Goal: Task Accomplishment & Management: Use online tool/utility

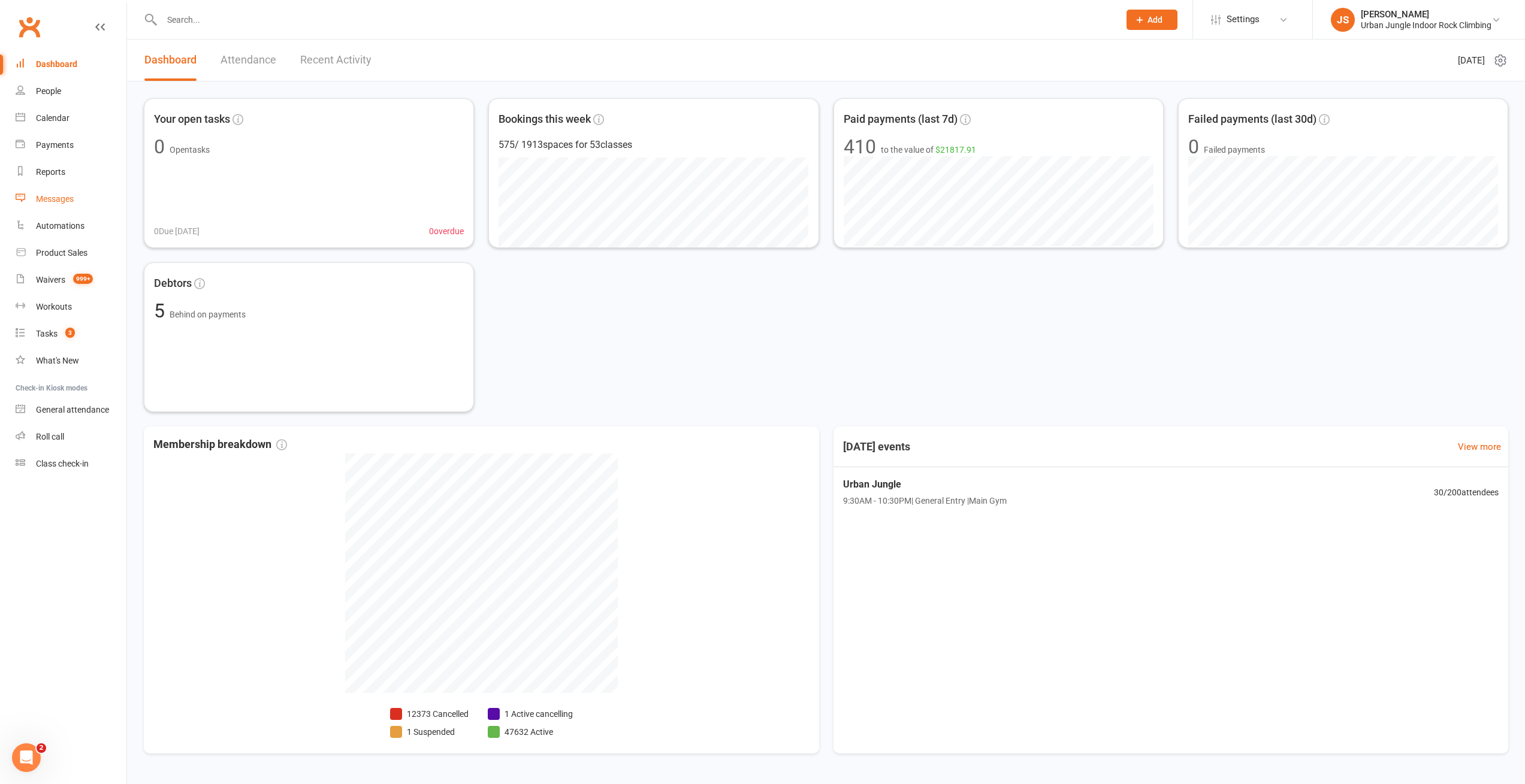
click at [61, 194] on div "Messages" at bounding box center [55, 199] width 38 height 10
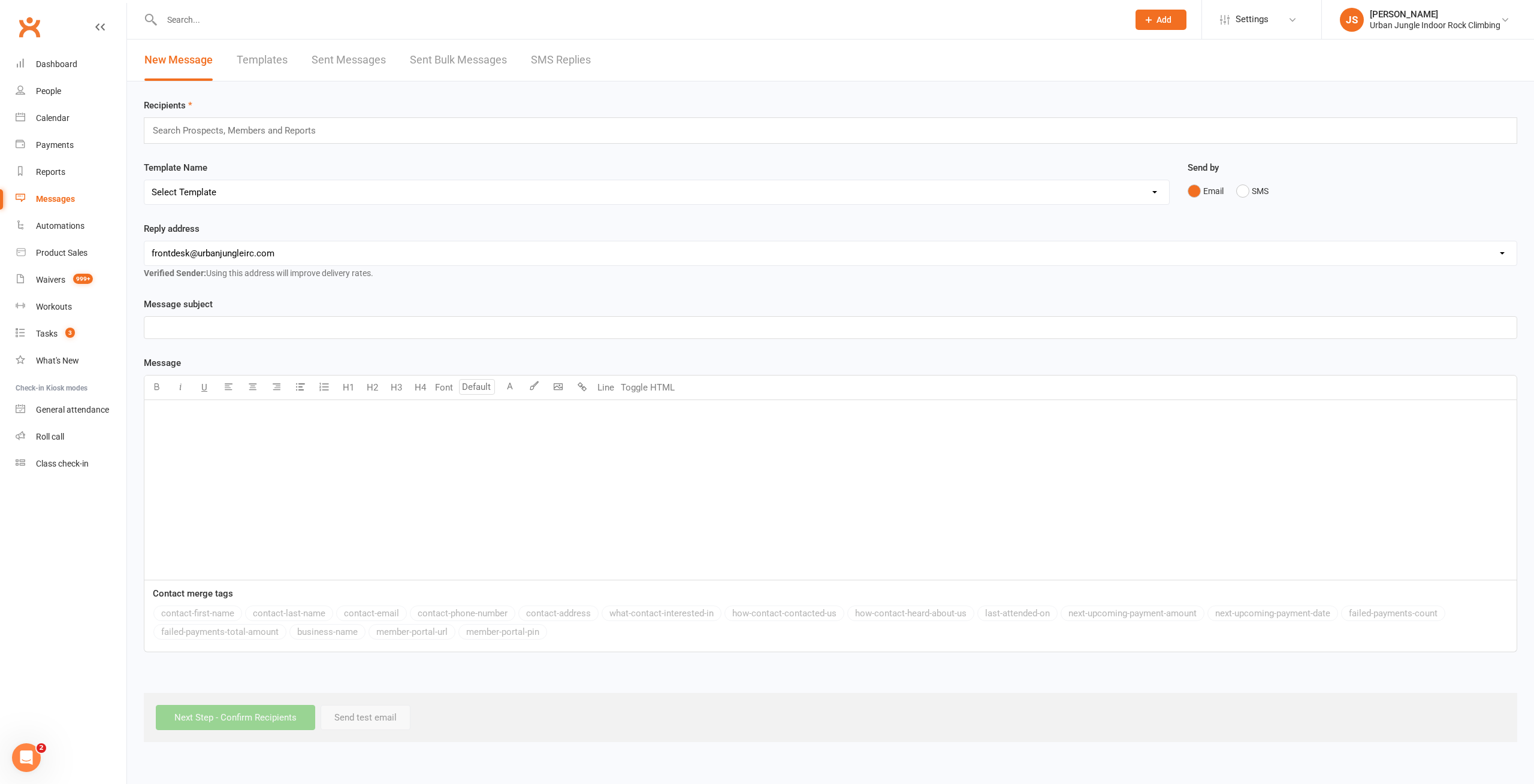
click at [265, 58] on link "Templates" at bounding box center [262, 60] width 51 height 41
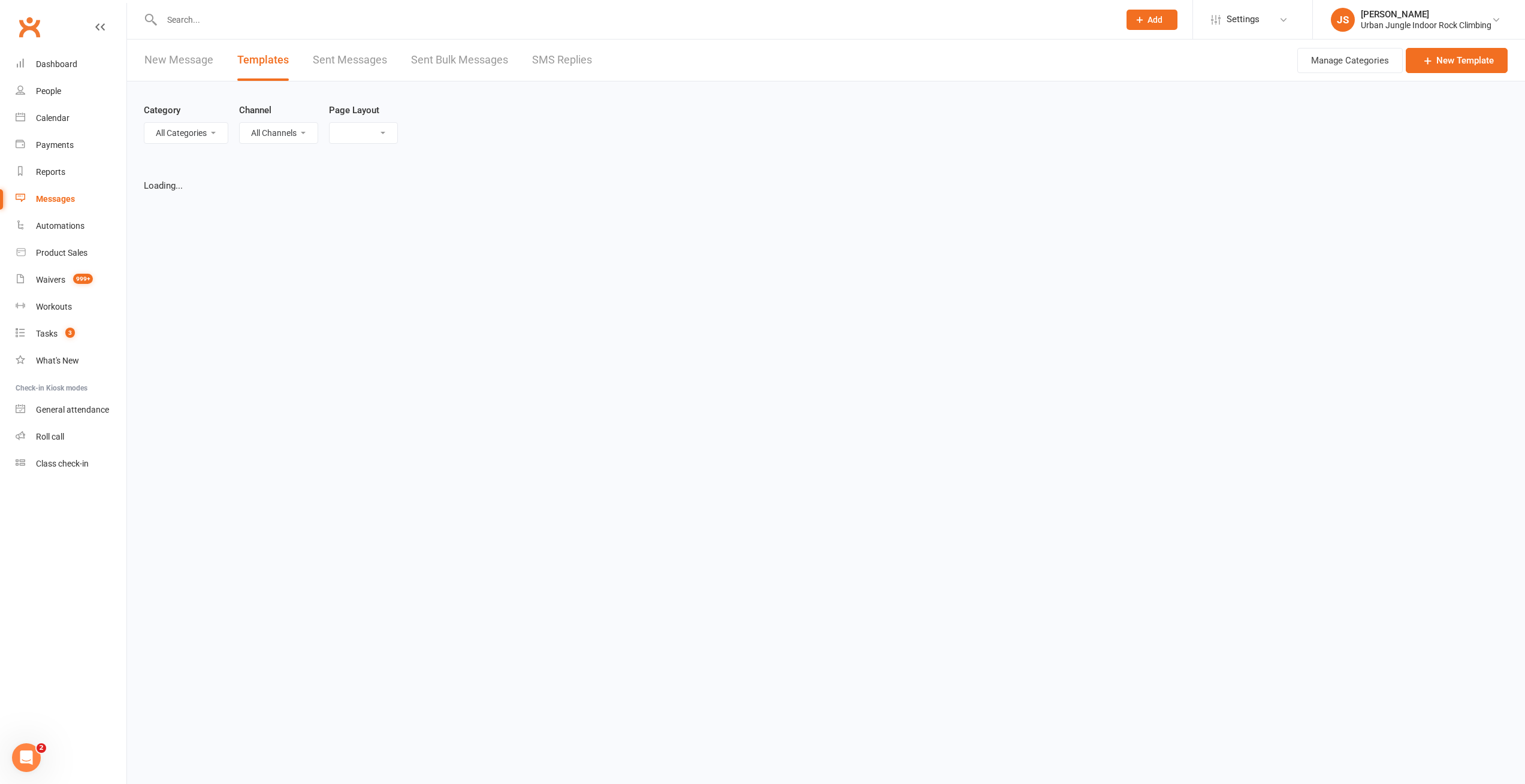
select select "list"
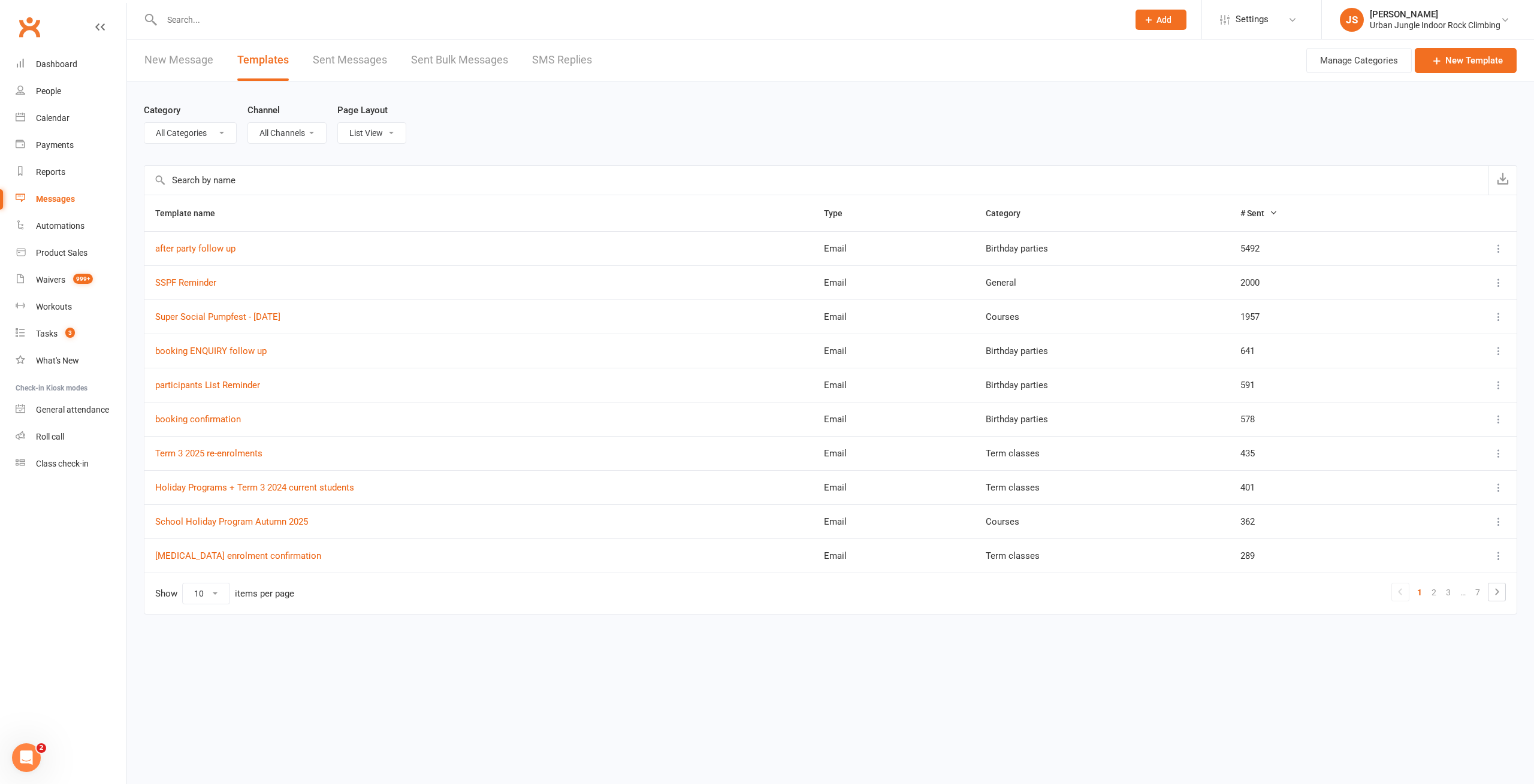
select select "6278"
click at [144, 123] on select "All Categories (No category) Birthday parties Bookings Courses General Membersh…" at bounding box center [190, 133] width 92 height 21
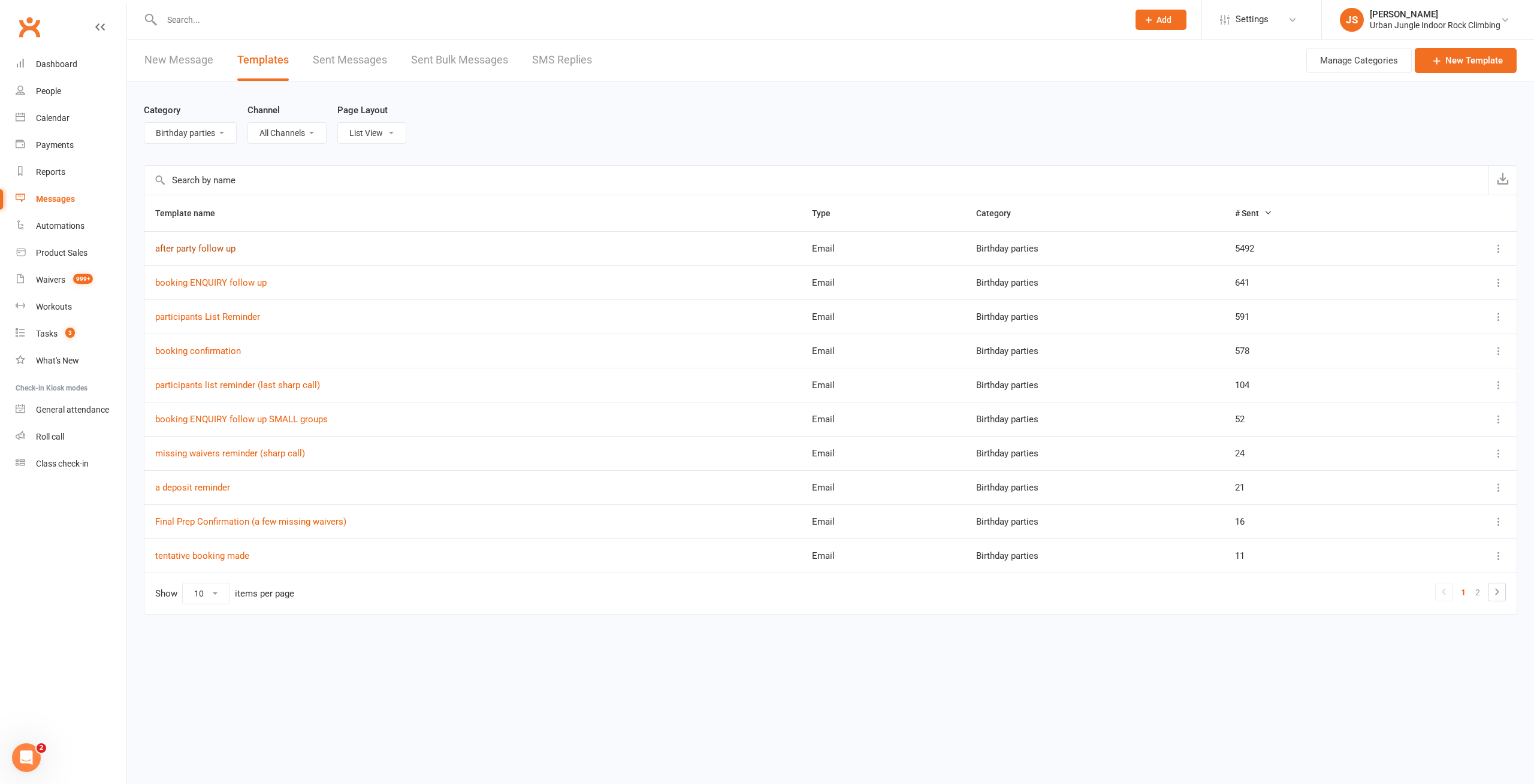
click at [214, 248] on link "after party follow up" at bounding box center [195, 248] width 81 height 11
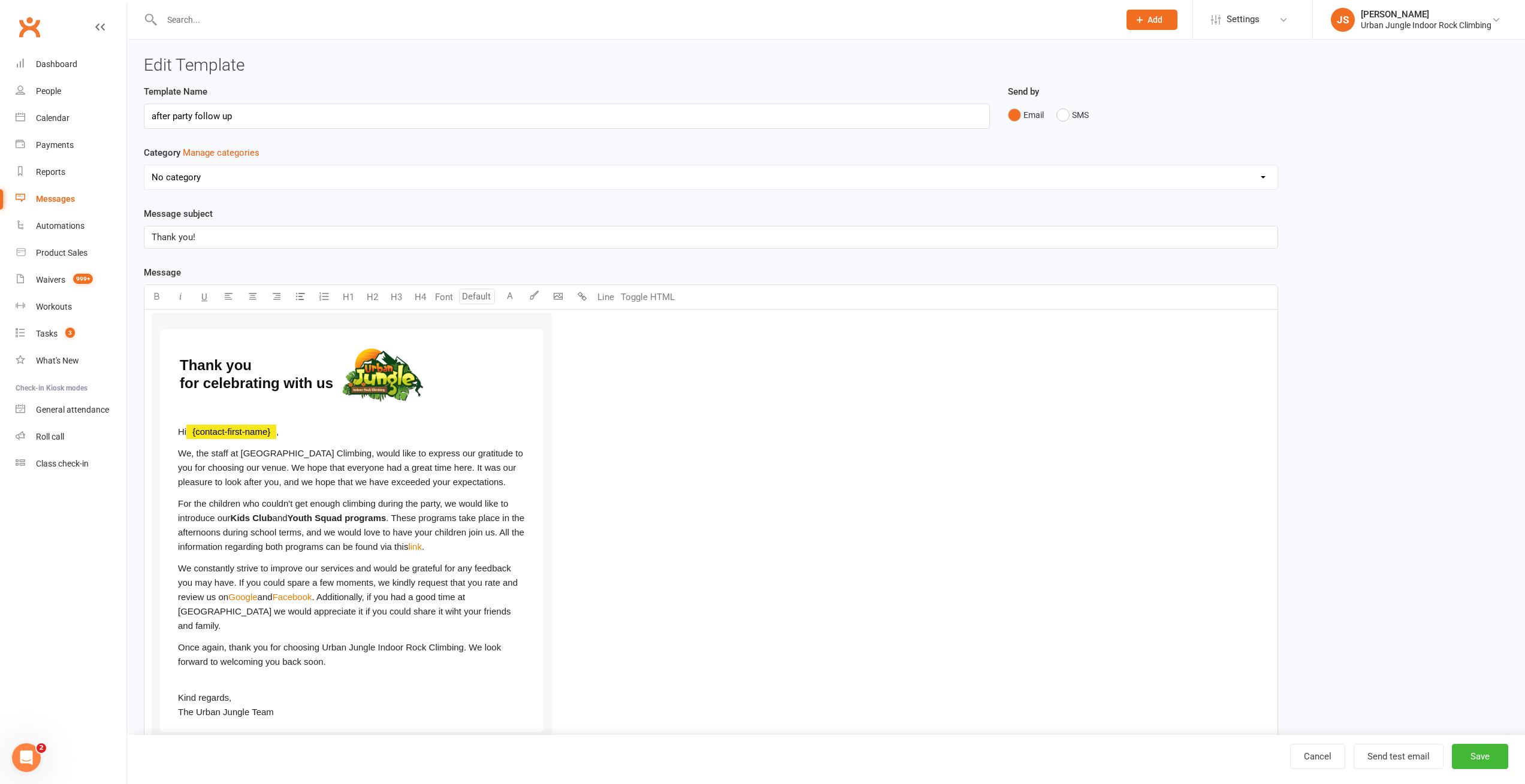
select select "6278"
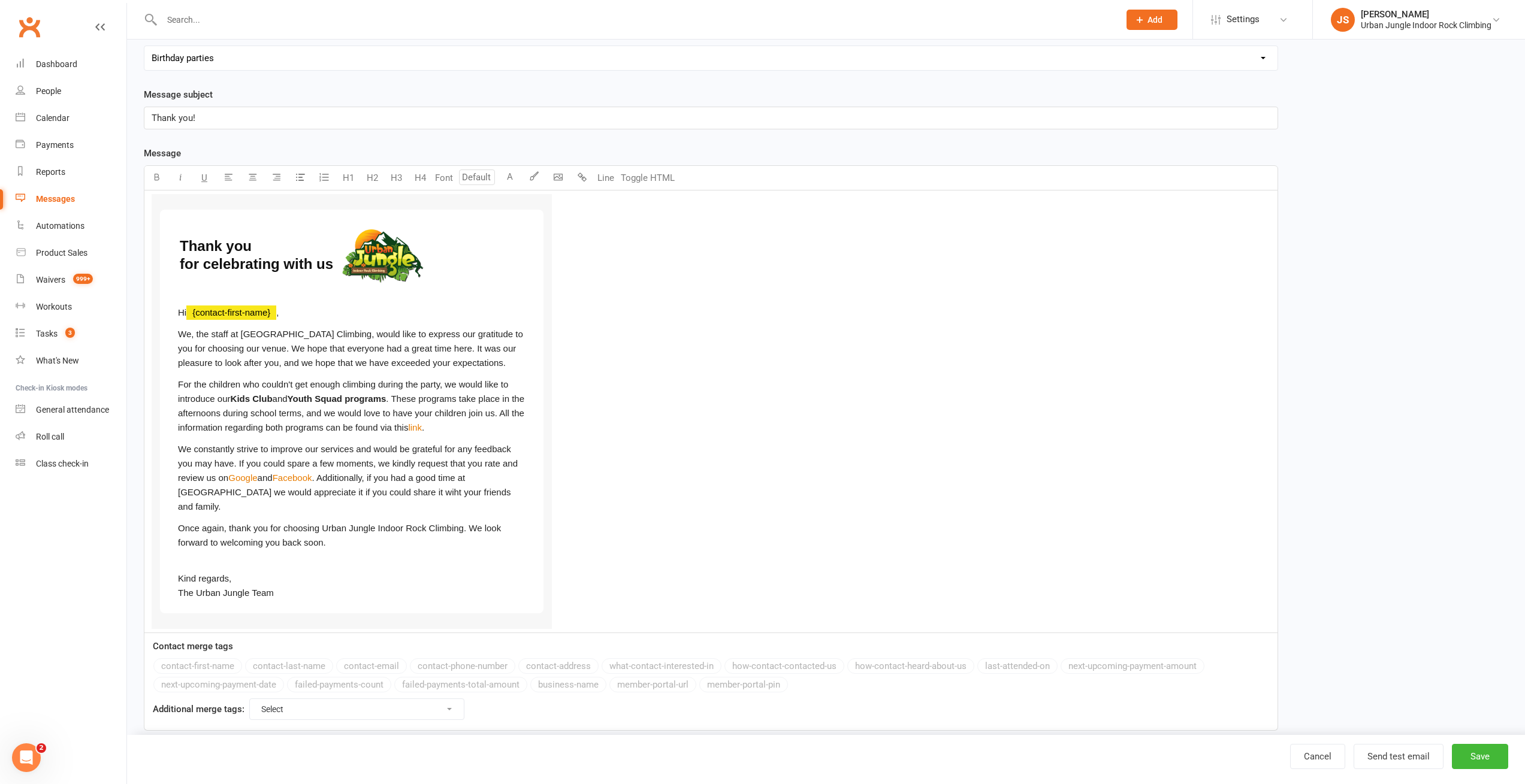
scroll to position [126, 0]
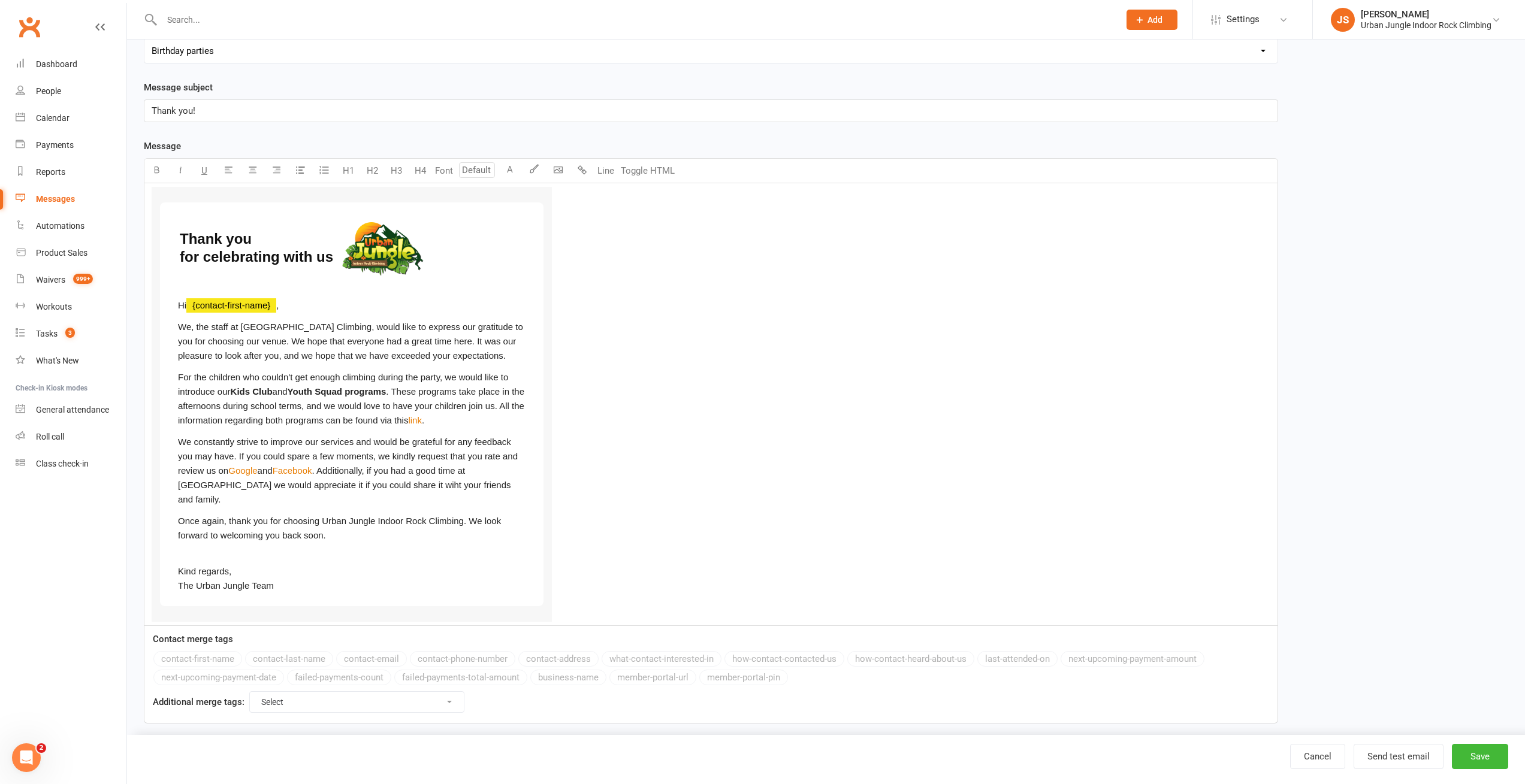
click at [1396, 194] on div "Template Name after party follow up Send by Email SMS Category Manage categorie…" at bounding box center [826, 349] width 1382 height 783
click at [1399, 758] on button "Send test email" at bounding box center [1399, 757] width 90 height 25
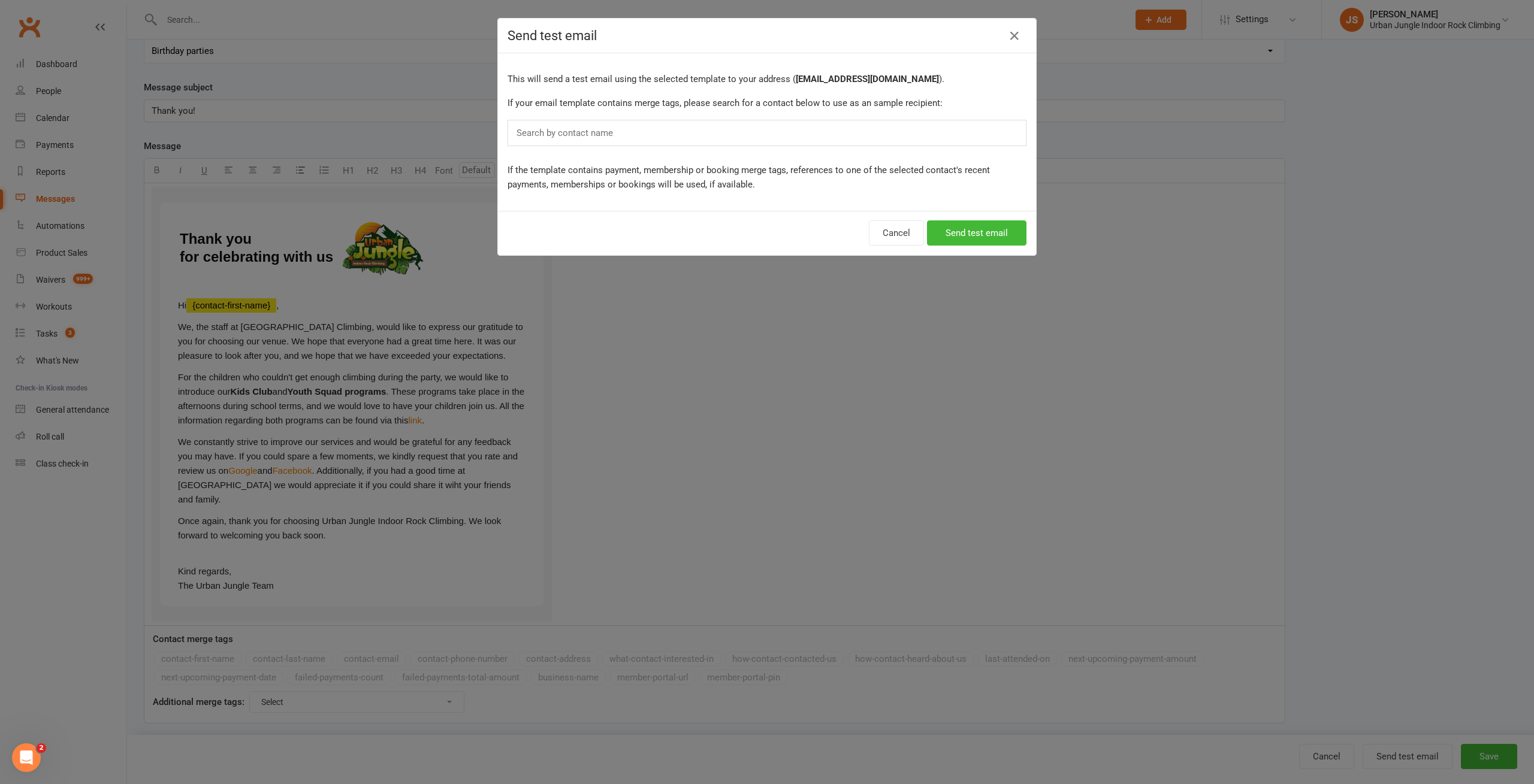
click at [644, 132] on div "Search by contact name" at bounding box center [767, 133] width 519 height 27
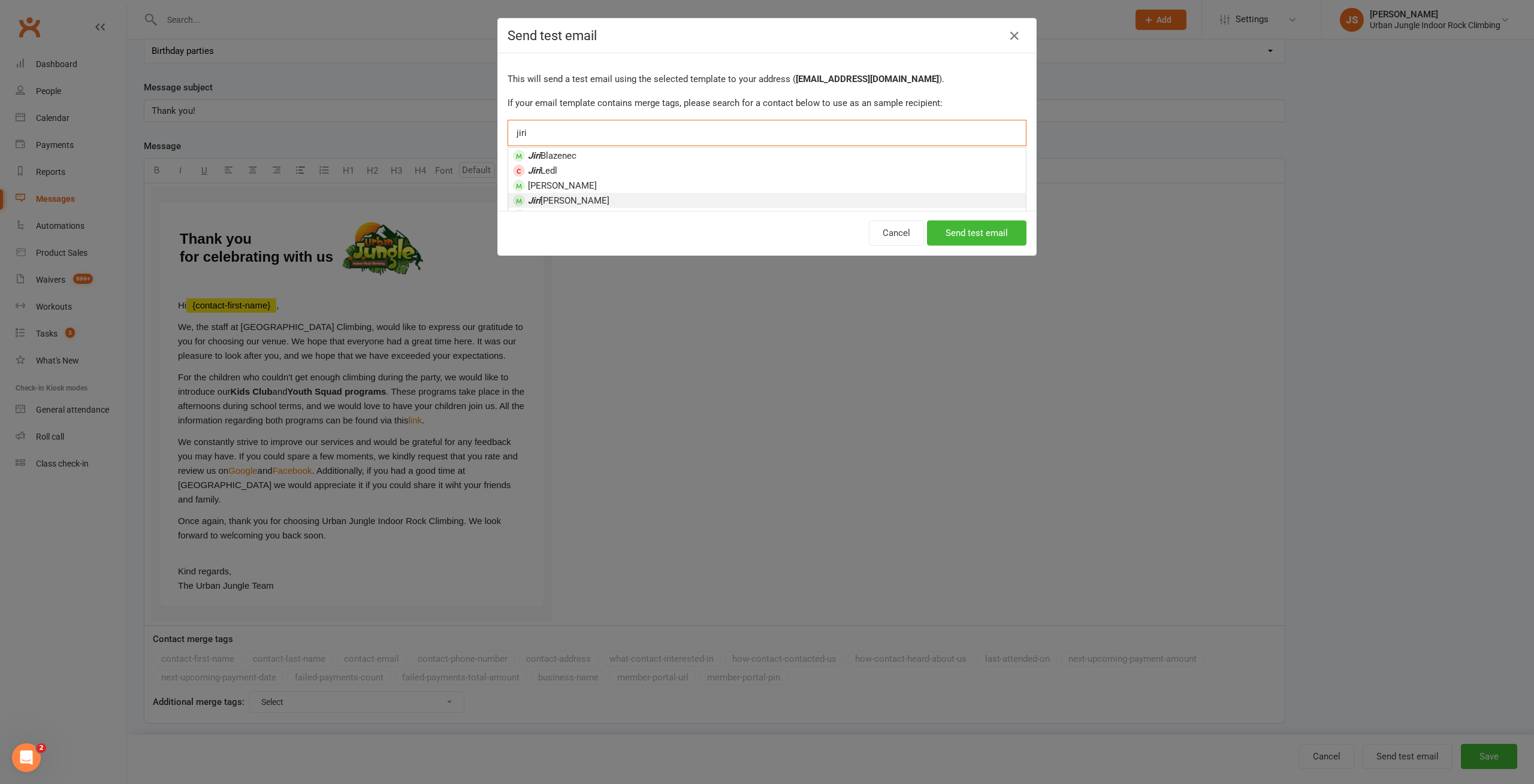
type input "jiri"
click at [573, 194] on li "[PERSON_NAME]" at bounding box center [767, 200] width 517 height 15
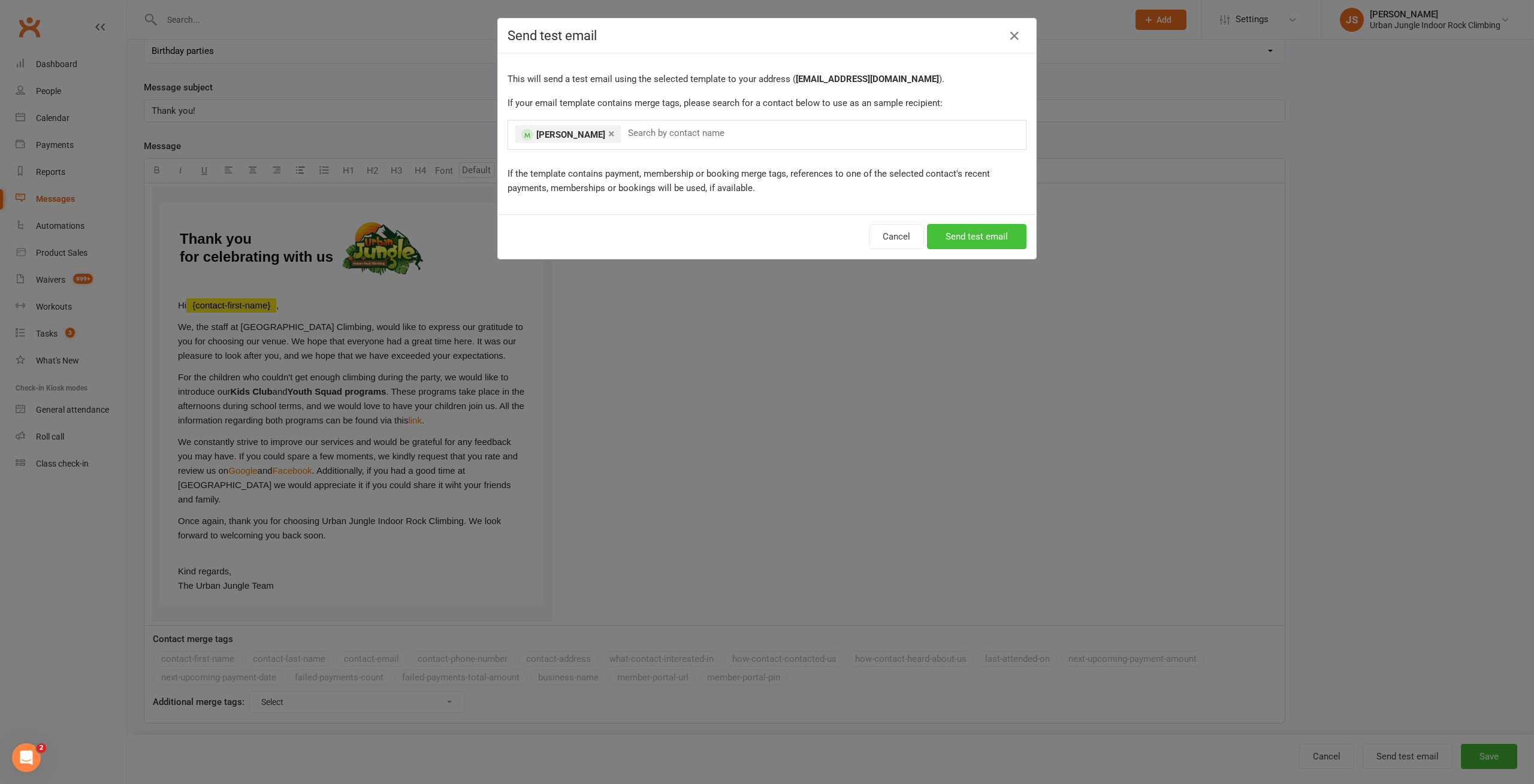
click at [958, 236] on button "Send test email" at bounding box center [977, 236] width 100 height 25
